Goal: Contribute content

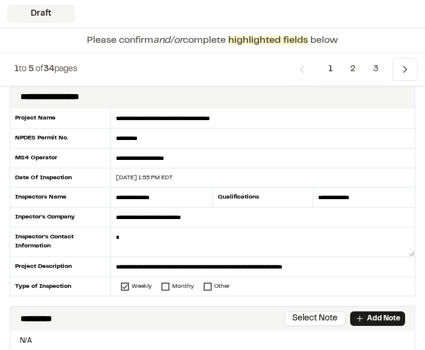
scroll to position [51, 0]
click at [200, 177] on div "[DATE] 1:55 PM EDT" at bounding box center [255, 177] width 289 height 9
type input "**********"
click at [207, 240] on textarea at bounding box center [263, 243] width 304 height 30
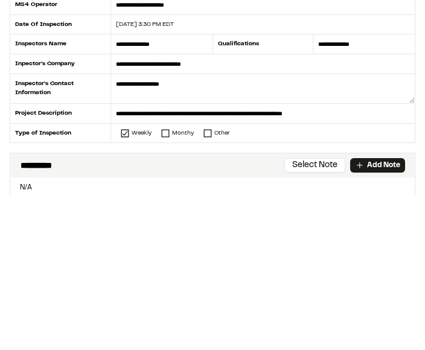
type textarea "**********"
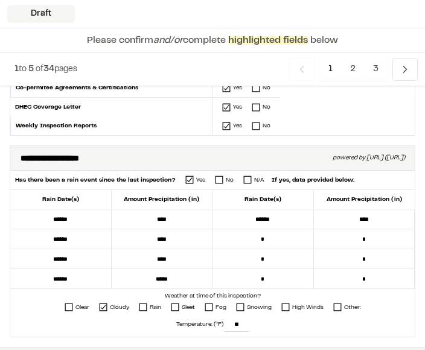
scroll to position [418, 0]
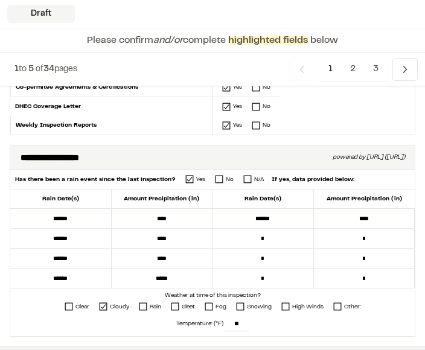
click at [57, 307] on div "Clear Cloudy Rain Sleet Fog Snowing High Winds Other:" at bounding box center [212, 308] width 405 height 14
click at [68, 310] on icon at bounding box center [69, 307] width 8 height 8
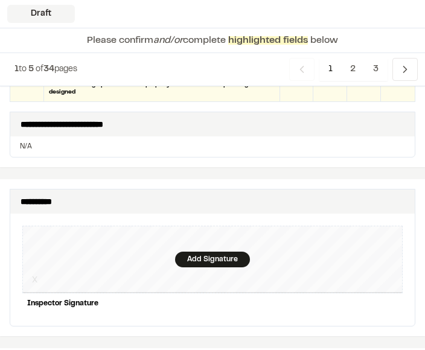
scroll to position [1241, 0]
click at [212, 252] on div "Add Signature" at bounding box center [212, 260] width 75 height 16
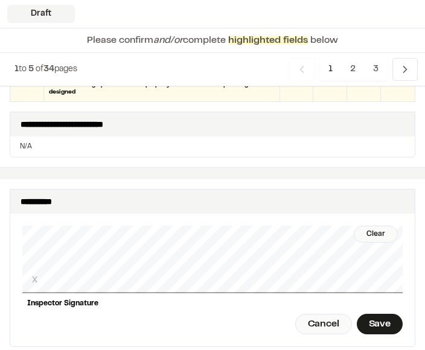
click at [381, 314] on div "Save" at bounding box center [380, 324] width 46 height 21
click at [316, 314] on div "Done" at bounding box center [312, 324] width 49 height 21
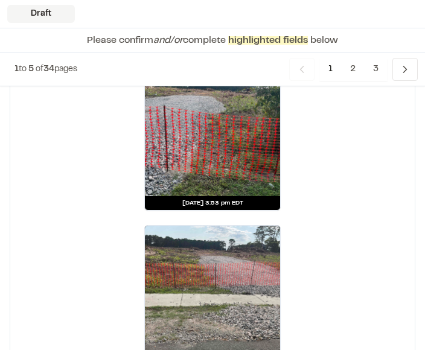
scroll to position [2718, 0]
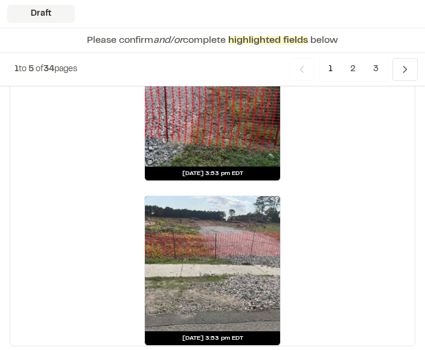
click at [358, 66] on span "2" at bounding box center [353, 69] width 24 height 23
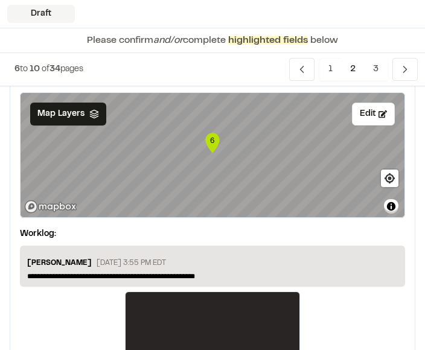
scroll to position [2847, 0]
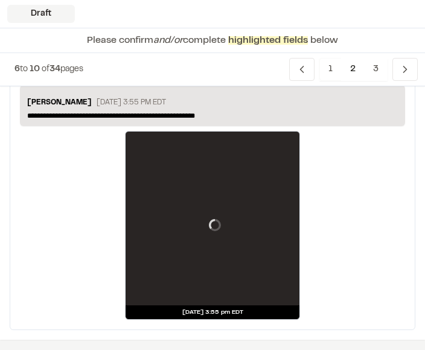
click at [370, 71] on span "3" at bounding box center [376, 69] width 24 height 23
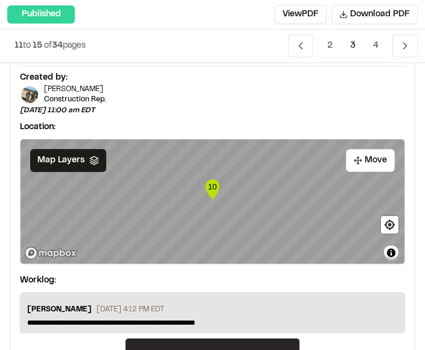
scroll to position [1811, 0]
